Goal: Entertainment & Leisure: Consume media (video, audio)

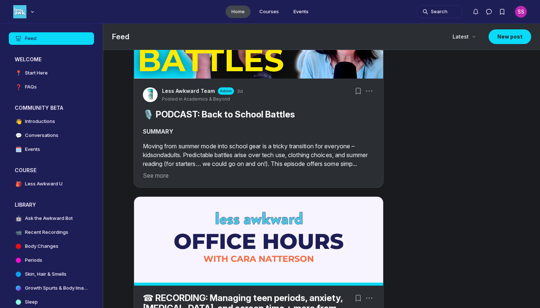
scroll to position [403, 0]
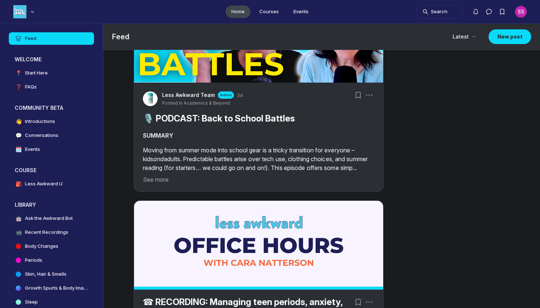
click at [173, 172] on p "Moving from summer mode into school gear is a tricky transition for everyone – …" at bounding box center [259, 159] width 232 height 26
click at [166, 184] on button "See more" at bounding box center [259, 179] width 232 height 9
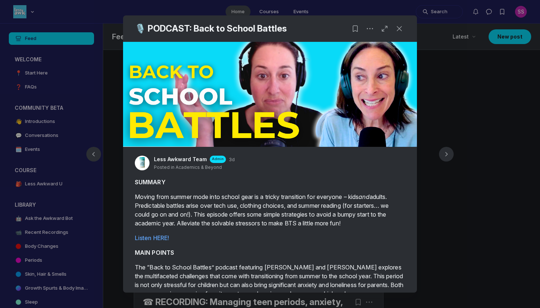
click at [82, 249] on div at bounding box center [270, 154] width 540 height 308
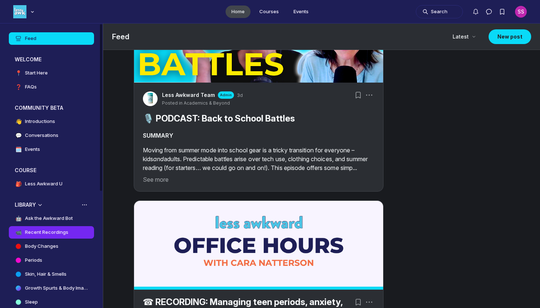
click at [62, 231] on h4 "Recent Recordings" at bounding box center [46, 232] width 43 height 7
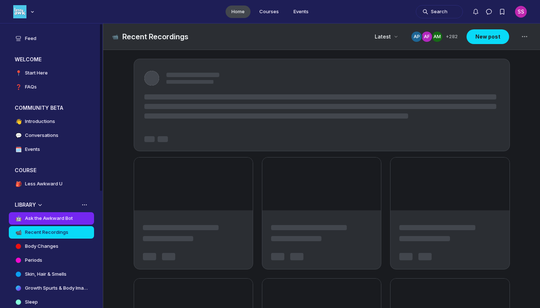
click at [62, 219] on h4 "Ask the Awkward Bot" at bounding box center [49, 218] width 48 height 7
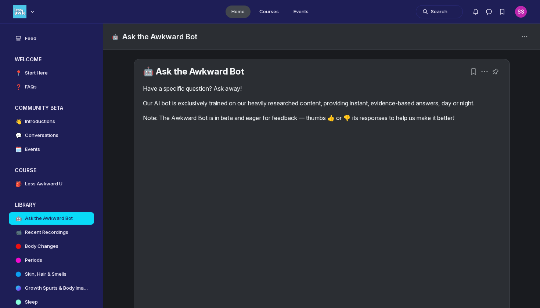
scroll to position [-4, 0]
click at [344, 112] on div "Have a specific question? Ask away! Our AI bot is exclusively trained on our he…" at bounding box center [322, 103] width 358 height 38
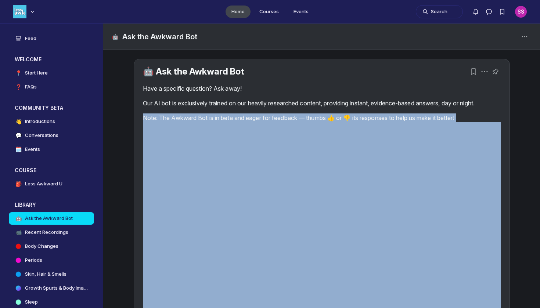
click at [344, 112] on div "Have a specific question? Ask away! Our AI bot is exclusively trained on our he…" at bounding box center [322, 103] width 358 height 38
click at [334, 108] on p "Our AI bot is exclusively trained on our heavily researched content, providing …" at bounding box center [322, 103] width 358 height 9
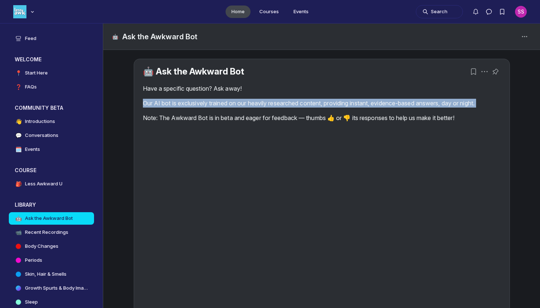
click at [334, 108] on p "Our AI bot is exclusively trained on our heavily researched content, providing …" at bounding box center [322, 103] width 358 height 9
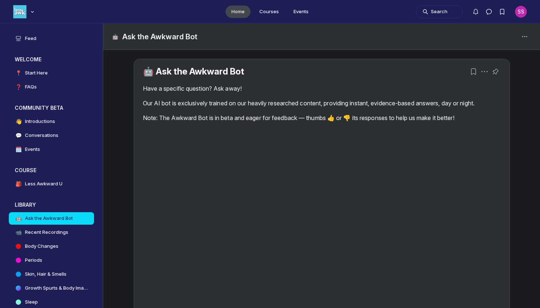
click at [334, 108] on p "Our AI bot is exclusively trained on our heavily researched content, providing …" at bounding box center [322, 103] width 358 height 9
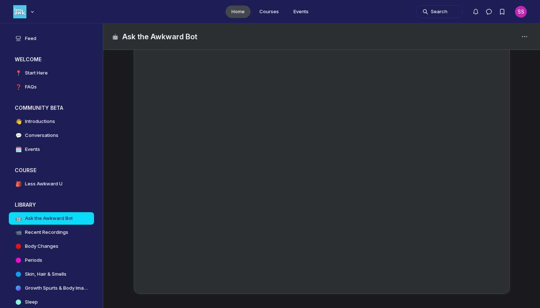
scroll to position [108, 0]
click at [46, 232] on h4 "Recent Recordings" at bounding box center [46, 232] width 43 height 7
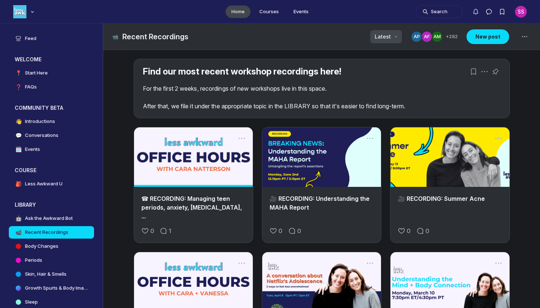
click at [396, 36] on icon "Page Header" at bounding box center [396, 36] width 7 height 7
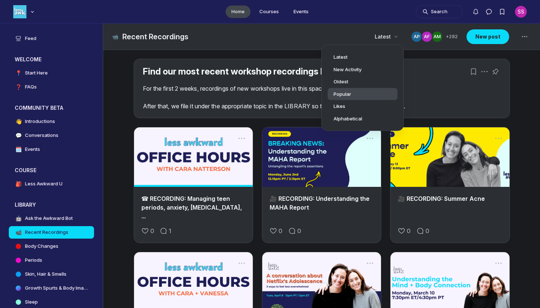
click at [369, 95] on div "Popular" at bounding box center [363, 93] width 58 height 7
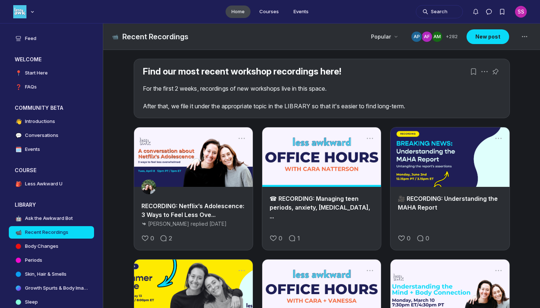
click at [386, 28] on div "📹 Recent Recordings Popular Members AM AF AP + 282 New post" at bounding box center [321, 37] width 437 height 26
click at [383, 35] on span "Popular" at bounding box center [381, 36] width 20 height 7
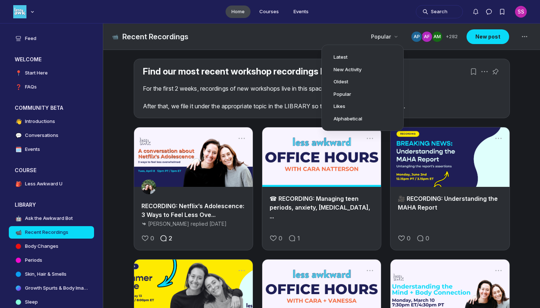
click at [167, 239] on icon "Comment on this post" at bounding box center [163, 238] width 7 height 7
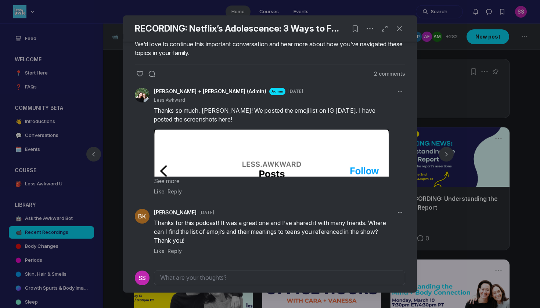
scroll to position [485, 0]
click at [171, 183] on button "See more" at bounding box center [271, 181] width 235 height 9
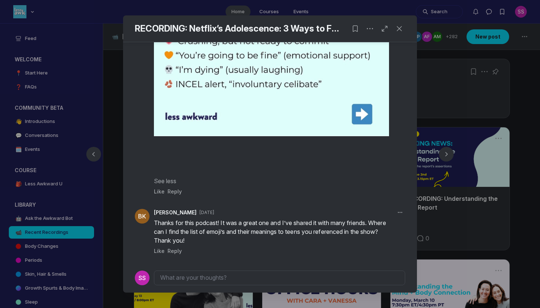
scroll to position [1649, 0]
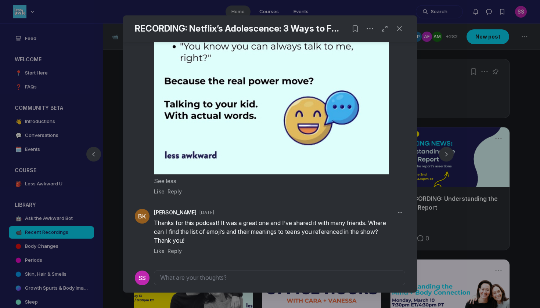
click at [468, 192] on div at bounding box center [270, 154] width 540 height 308
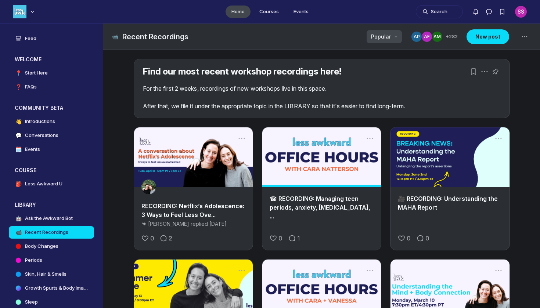
click at [396, 38] on icon "Page Header" at bounding box center [396, 36] width 7 height 7
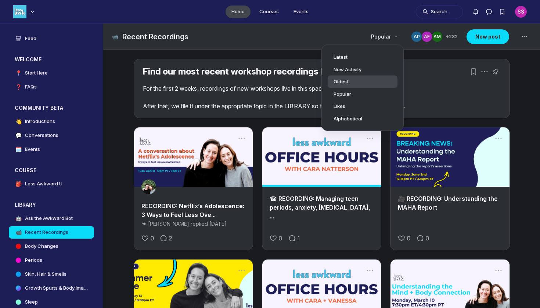
click at [374, 85] on div "Oldest" at bounding box center [363, 81] width 58 height 7
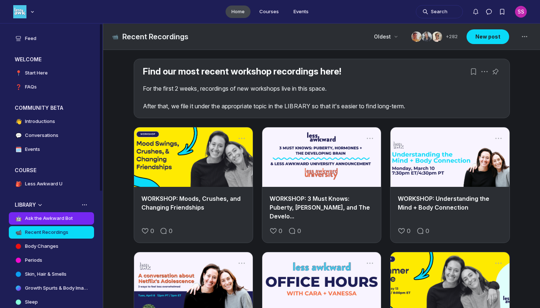
click at [62, 218] on h4 "Ask the Awkward Bot" at bounding box center [49, 218] width 48 height 7
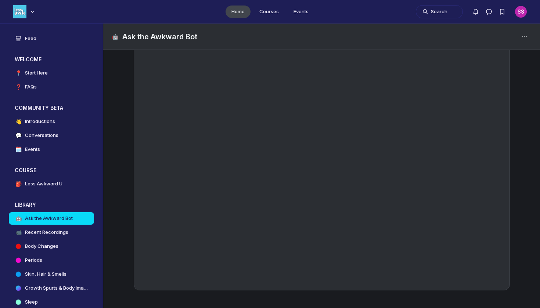
click at [237, 1] on ul "Home Courses Events" at bounding box center [270, 11] width 540 height 23
drag, startPoint x: 261, startPoint y: 31, endPoint x: 239, endPoint y: 1, distance: 37.0
click at [239, 1] on ul "Home Courses Events" at bounding box center [270, 11] width 540 height 23
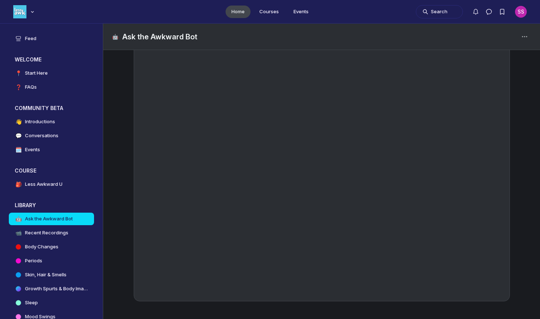
scroll to position [100, 0]
click at [57, 238] on link "📹 Recent Recordings" at bounding box center [51, 232] width 85 height 13
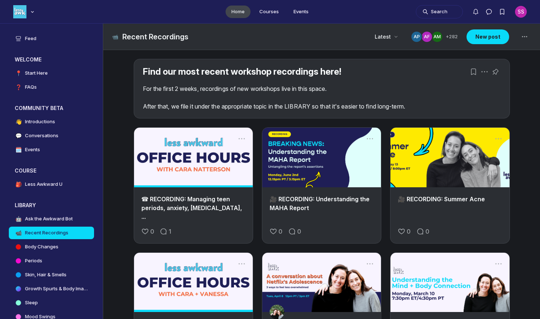
click at [209, 194] on h2 "☎ RECORDING: Managing teen periods, anxiety, [MEDICAL_DATA], ..." at bounding box center [194, 207] width 104 height 26
click at [211, 199] on link "☎ RECORDING: Managing teen periods, anxiety, [MEDICAL_DATA], ..." at bounding box center [192, 207] width 101 height 25
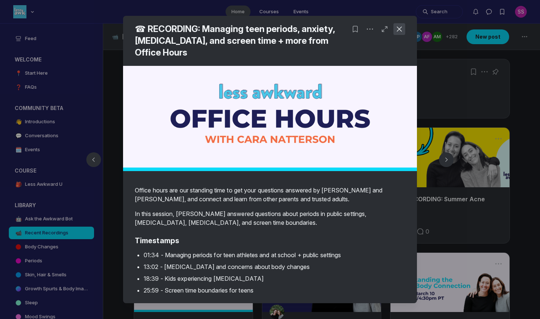
click at [400, 31] on icon "Close post" at bounding box center [399, 28] width 7 height 7
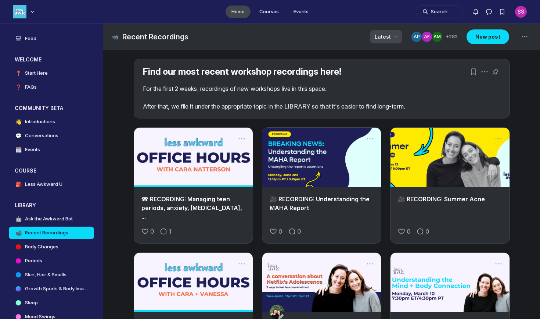
click at [394, 39] on div "Latest" at bounding box center [387, 36] width 32 height 13
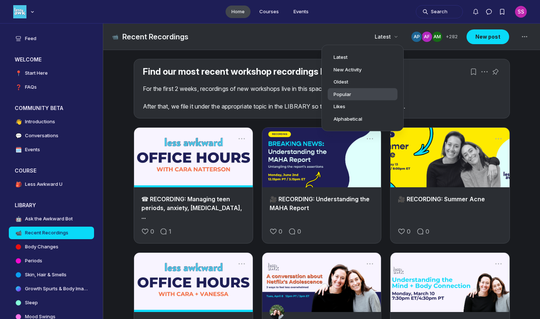
click at [376, 94] on div "Popular" at bounding box center [363, 93] width 58 height 7
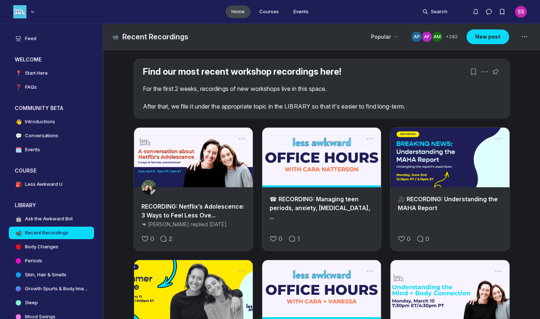
click at [314, 205] on link "☎ RECORDING: Managing teen periods, anxiety, [MEDICAL_DATA], ..." at bounding box center [320, 207] width 101 height 25
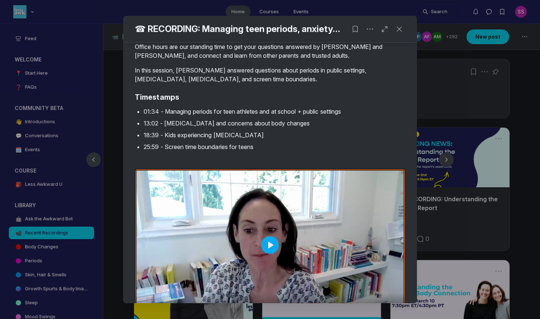
scroll to position [115, 0]
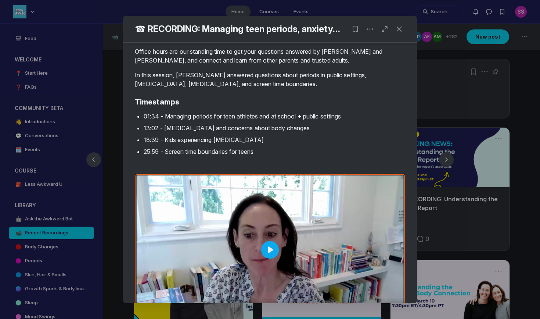
click at [279, 224] on div at bounding box center [270, 250] width 271 height 152
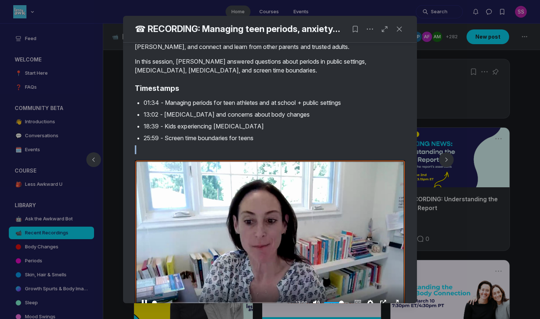
scroll to position [142, 0]
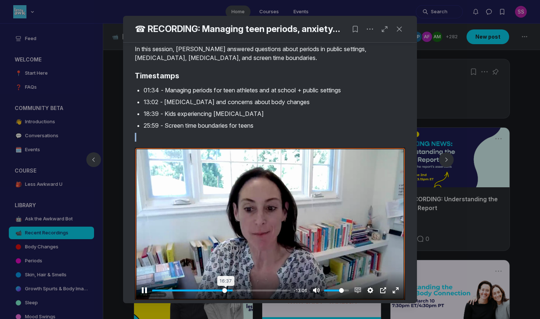
click at [225, 289] on input "Seek" at bounding box center [221, 290] width 139 height 7
click at [215, 289] on input "Seek" at bounding box center [221, 290] width 139 height 7
click at [210, 288] on input "Seek" at bounding box center [222, 290] width 140 height 7
click at [211, 289] on input "Seek" at bounding box center [222, 290] width 140 height 7
click at [213, 289] on input "Seek" at bounding box center [221, 290] width 139 height 7
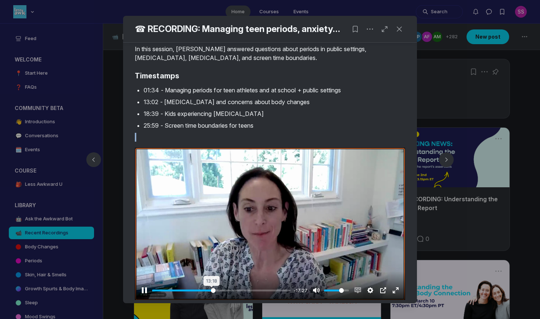
click at [212, 290] on input "Seek" at bounding box center [221, 290] width 139 height 7
click at [211, 290] on input "Seek" at bounding box center [221, 290] width 139 height 7
click at [214, 289] on input "Seek" at bounding box center [221, 290] width 139 height 7
click at [210, 289] on input "Seek" at bounding box center [221, 290] width 139 height 7
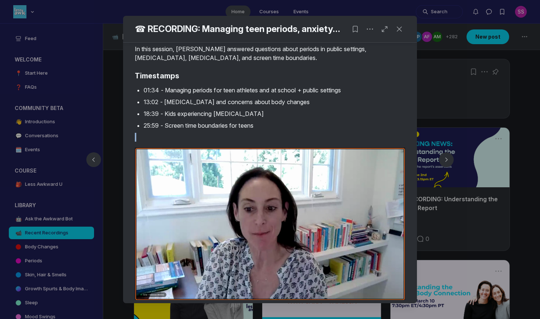
type input "41.12"
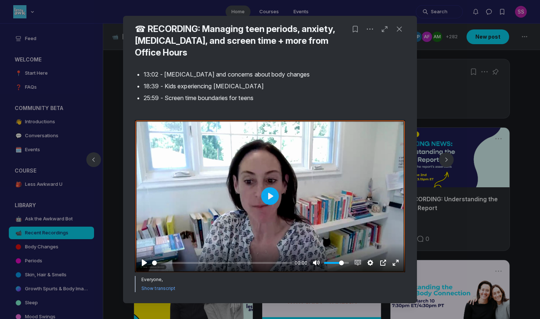
scroll to position [238, 0]
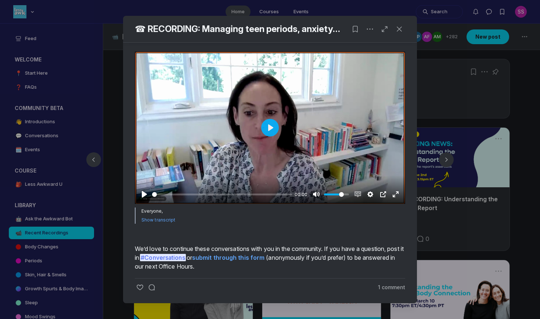
click at [251, 153] on div at bounding box center [270, 127] width 271 height 152
click at [207, 195] on input "Seek" at bounding box center [221, 194] width 139 height 7
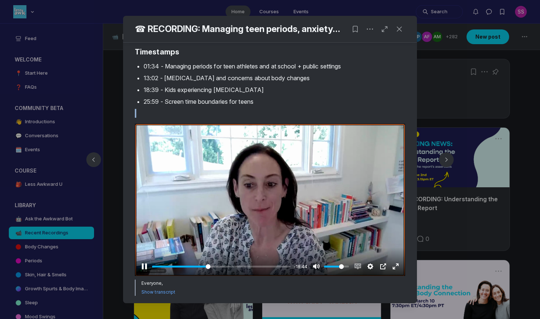
scroll to position [166, 0]
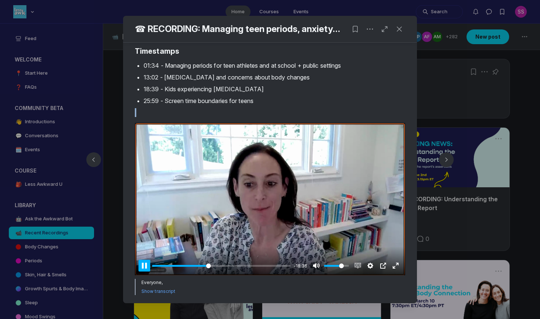
click at [145, 266] on button "Pause Play" at bounding box center [145, 266] width 12 height 12
click at [237, 265] on input "Seek" at bounding box center [221, 265] width 139 height 7
click at [289, 192] on div at bounding box center [270, 199] width 271 height 152
click at [261, 149] on div at bounding box center [270, 199] width 271 height 152
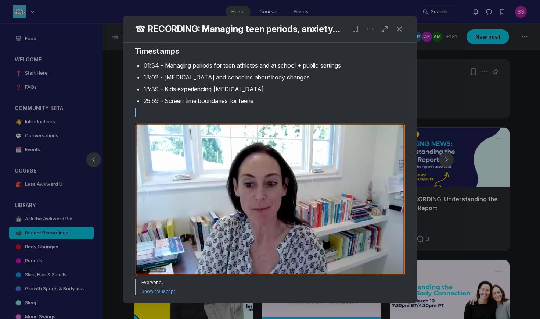
type input "93.37"
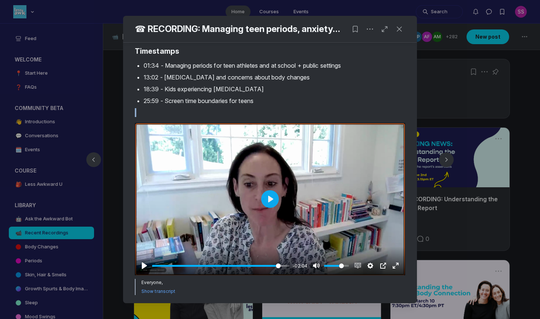
click at [447, 119] on div at bounding box center [270, 159] width 540 height 319
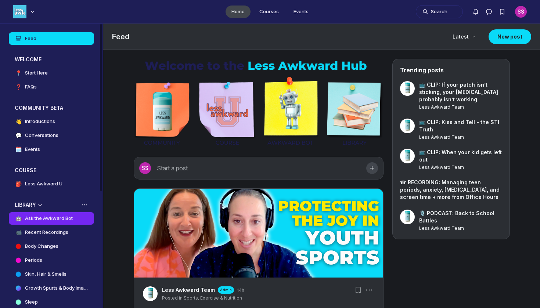
scroll to position [2213, 1408]
click at [57, 217] on h4 "Ask the Awkward Bot" at bounding box center [49, 218] width 48 height 7
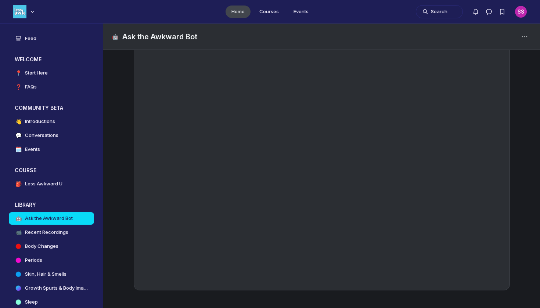
click at [200, 0] on ul "Home Courses Events" at bounding box center [270, 11] width 540 height 23
